Goal: Find specific page/section: Find specific page/section

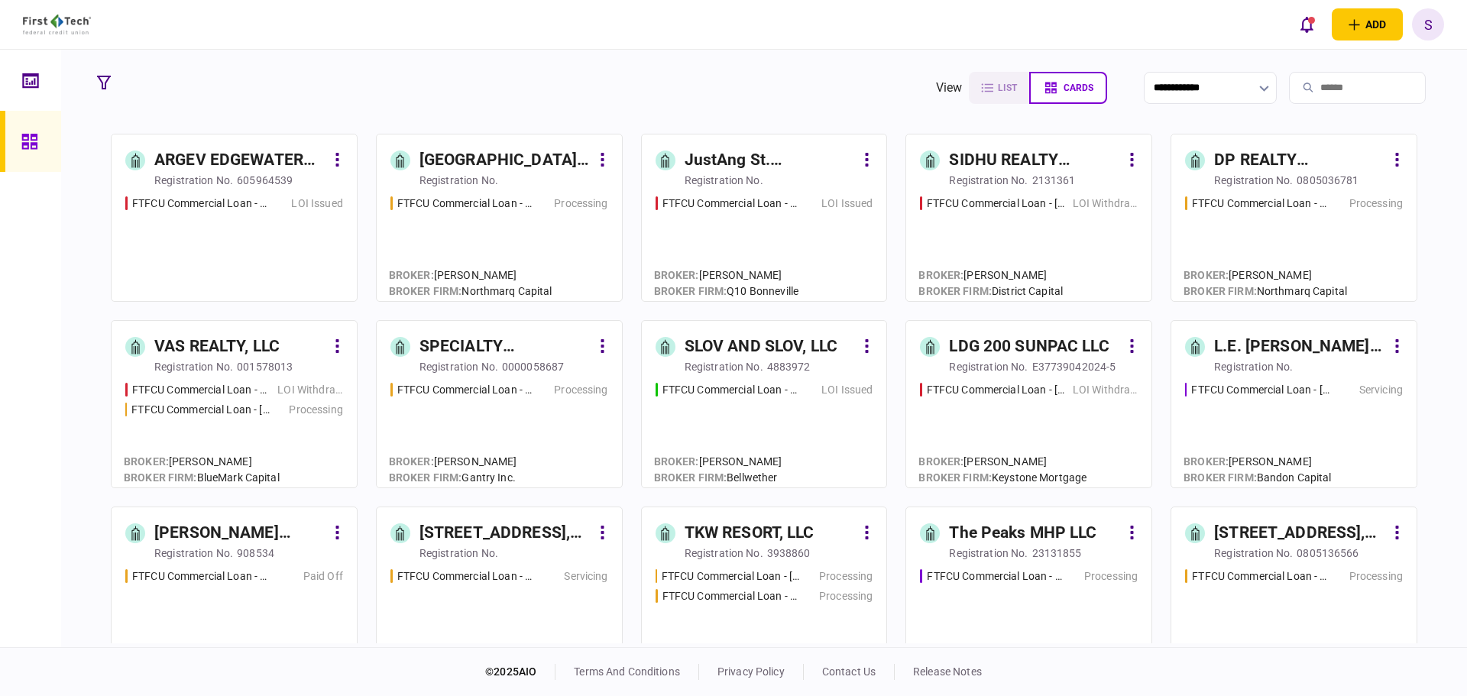
click at [264, 257] on div "FTFCU Commercial Loan - [STREET_ADDRESS] LOI Issued" at bounding box center [234, 242] width 218 height 92
